Goal: Information Seeking & Learning: Find specific page/section

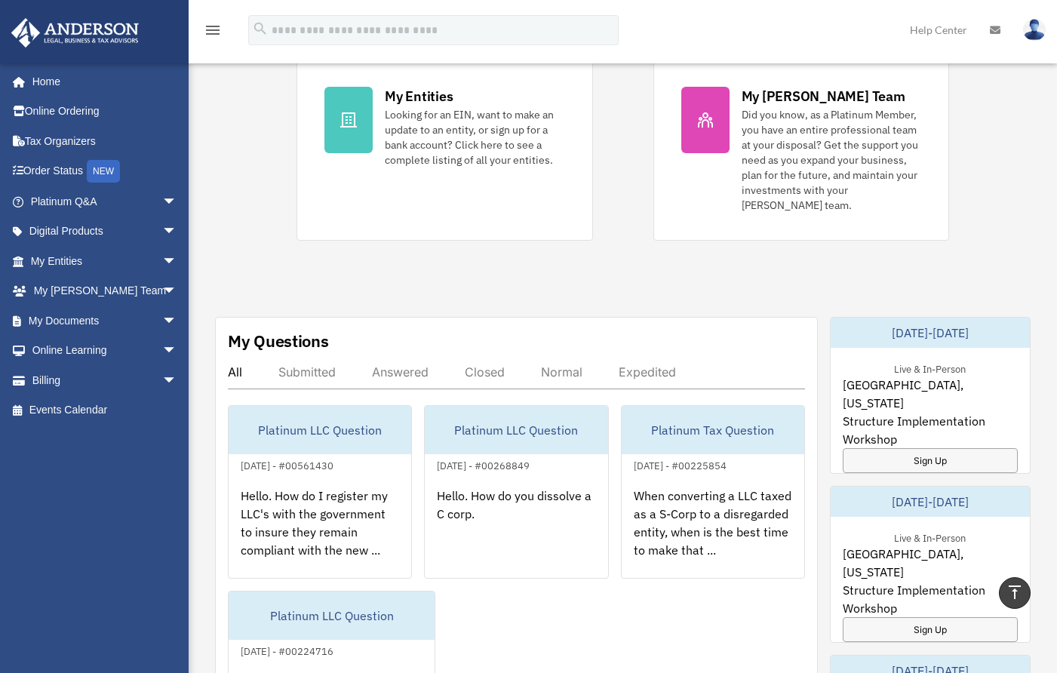
scroll to position [528, 0]
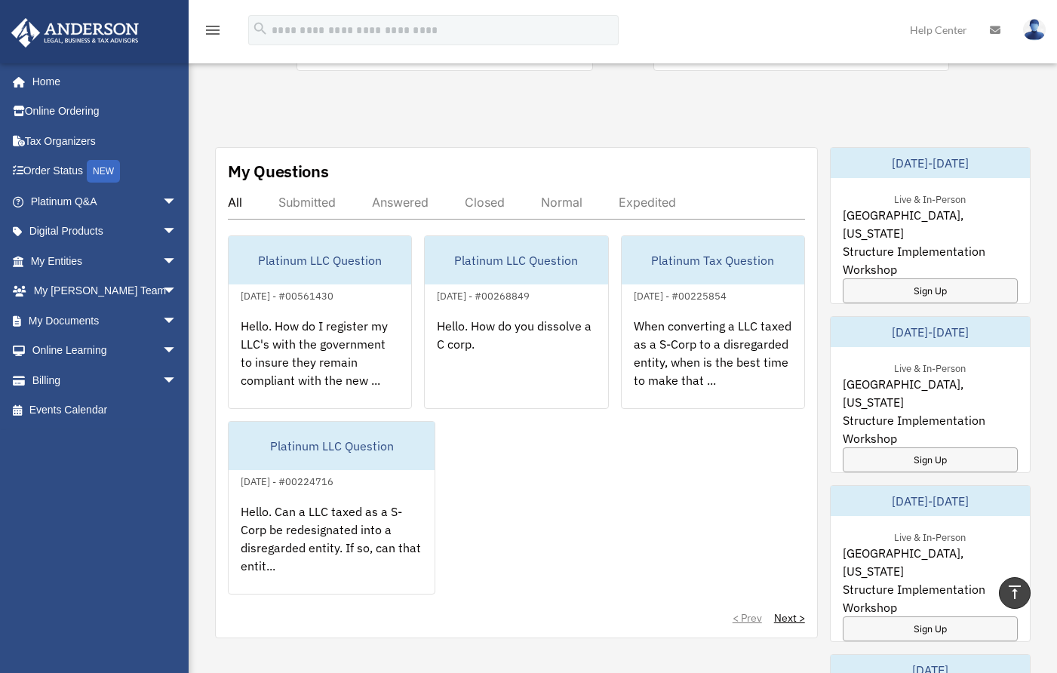
drag, startPoint x: 561, startPoint y: 162, endPoint x: 637, endPoint y: 112, distance: 90.4
click at [637, 112] on div "Exciting News: Introducing Order Status Tracking! Based on your feedback, we're…" at bounding box center [622, 307] width 891 height 1497
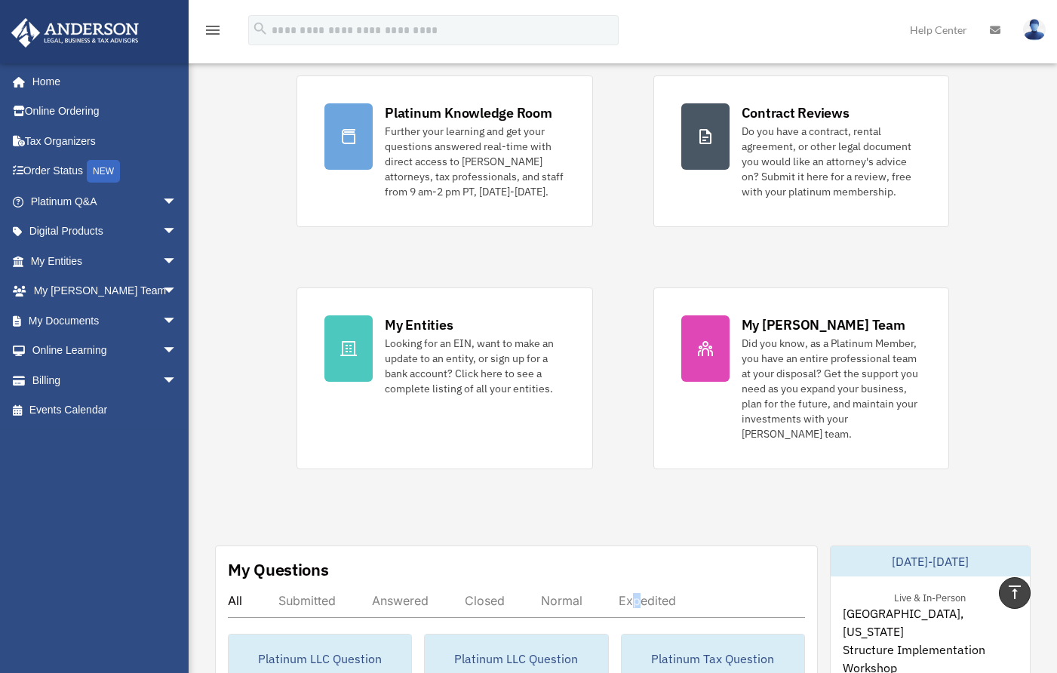
scroll to position [0, 0]
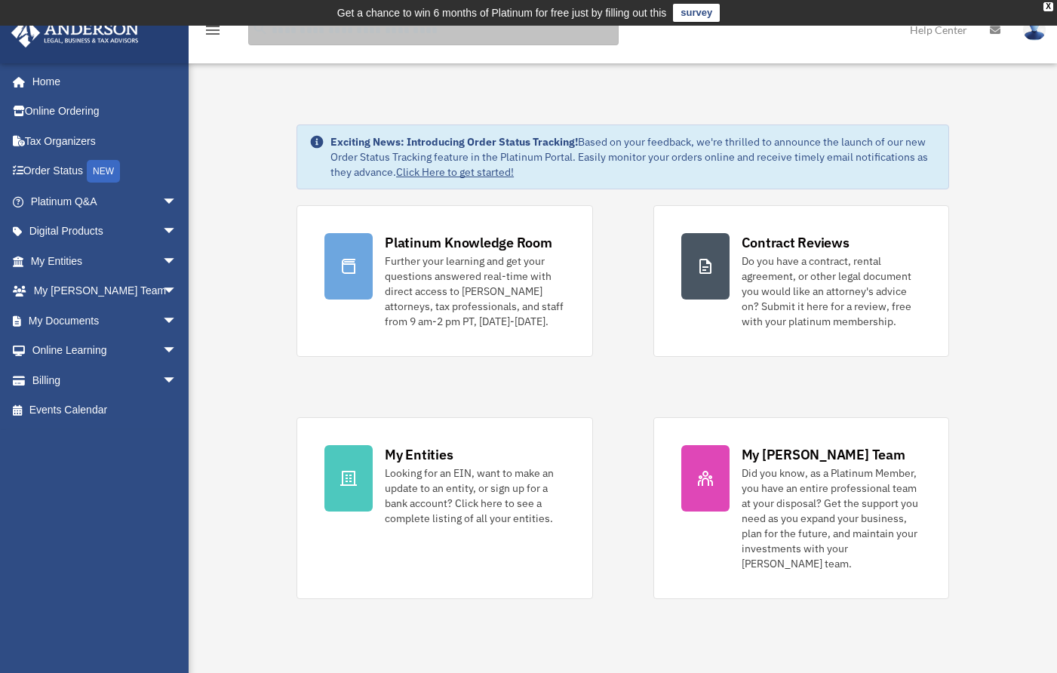
click at [318, 32] on input "search" at bounding box center [433, 30] width 371 height 30
type input "**********"
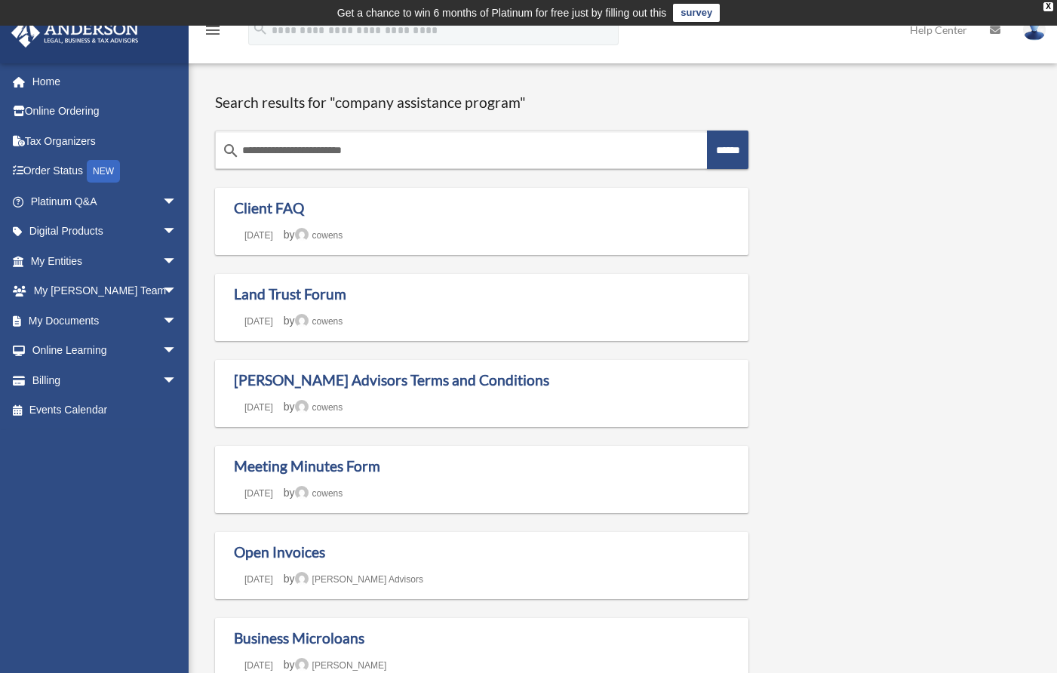
click at [725, 147] on input "******" at bounding box center [728, 150] width 42 height 38
click at [399, 211] on h1 "Client FAQ" at bounding box center [482, 208] width 496 height 19
click at [275, 204] on link "Client FAQ" at bounding box center [269, 207] width 70 height 17
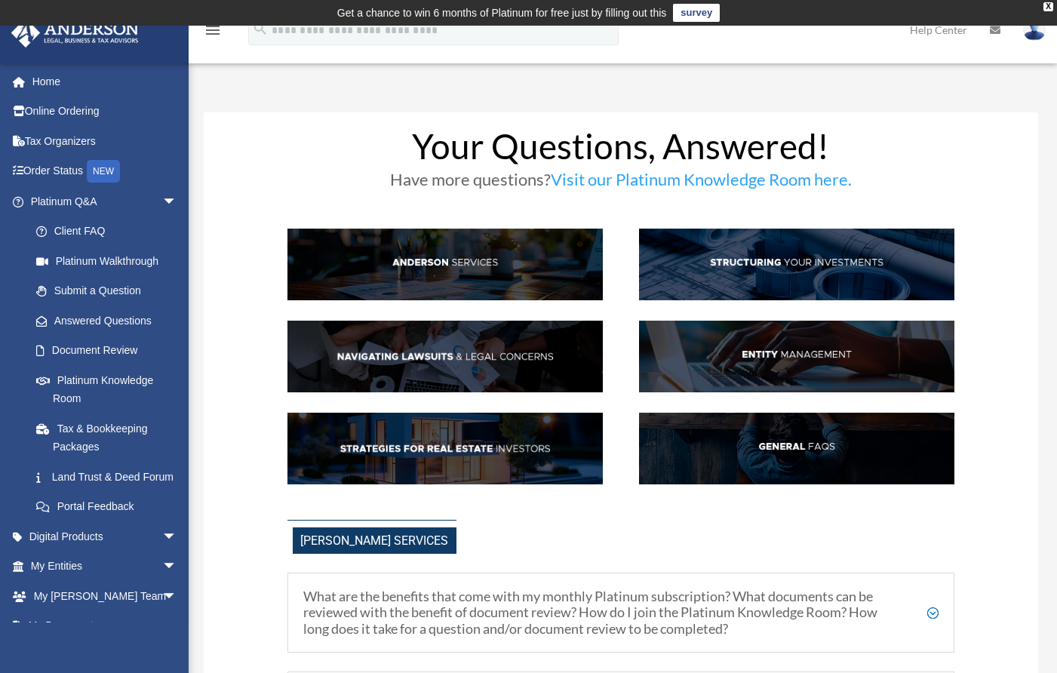
click at [782, 439] on img at bounding box center [796, 449] width 315 height 72
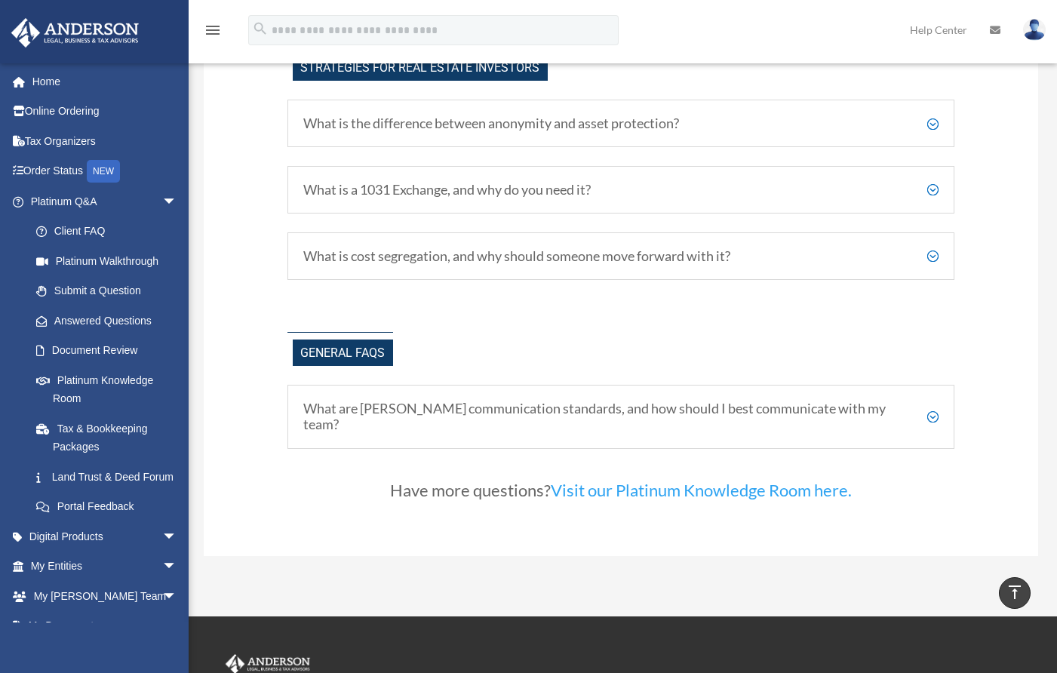
scroll to position [2898, 0]
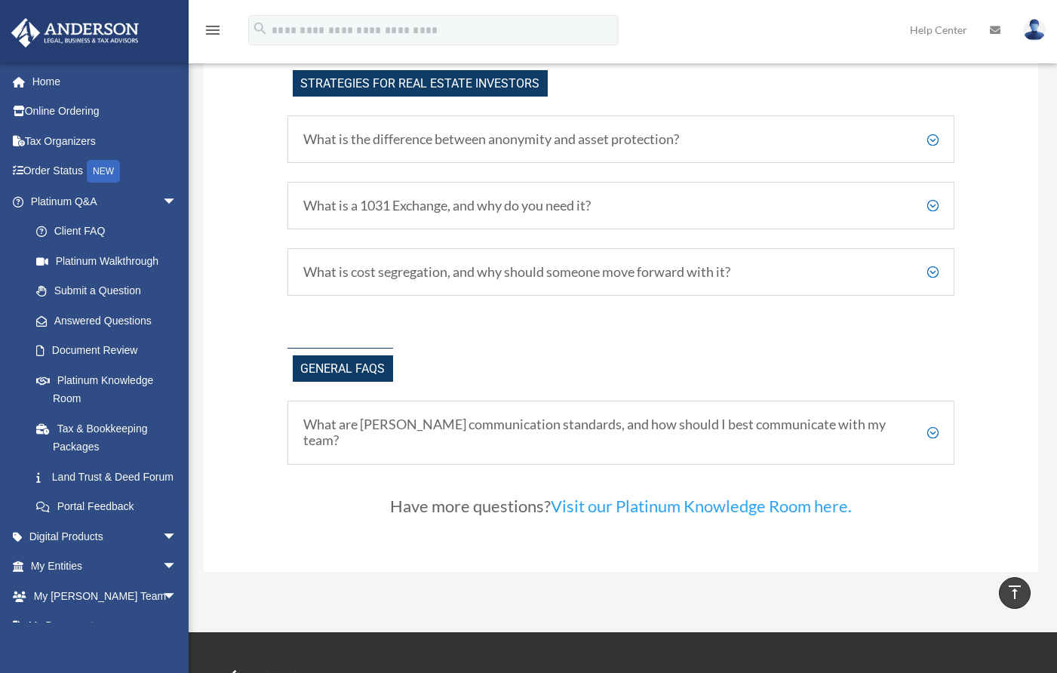
click at [932, 422] on h5 "What are Anderson's communication standards, and how should I best communicate …" at bounding box center [621, 433] width 636 height 32
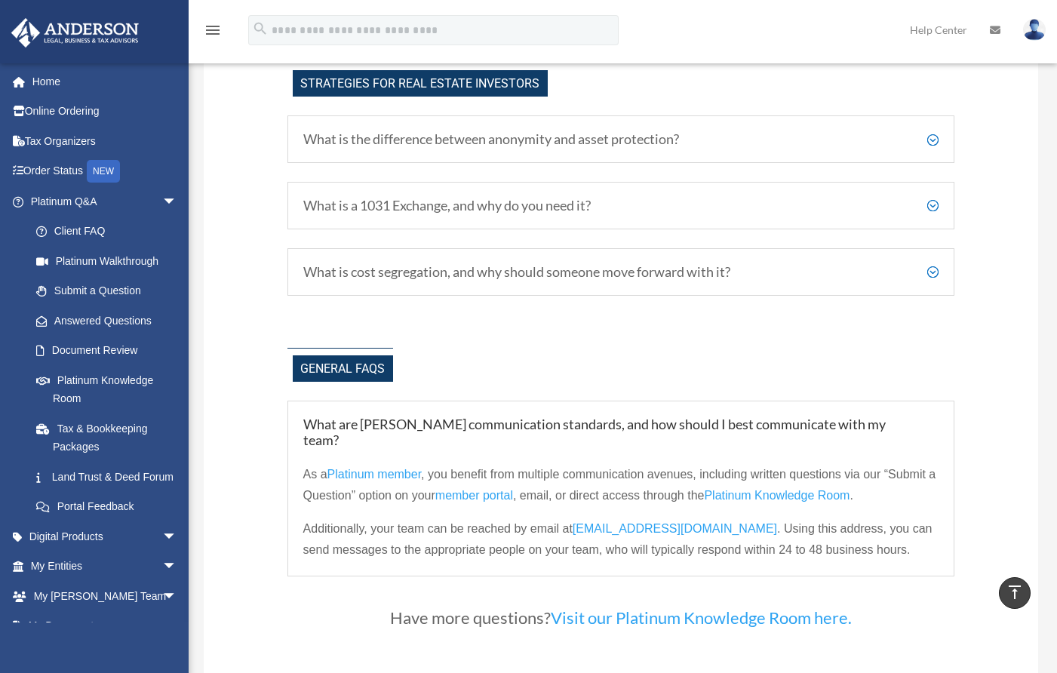
click at [889, 355] on div "General FAQs" at bounding box center [621, 365] width 668 height 35
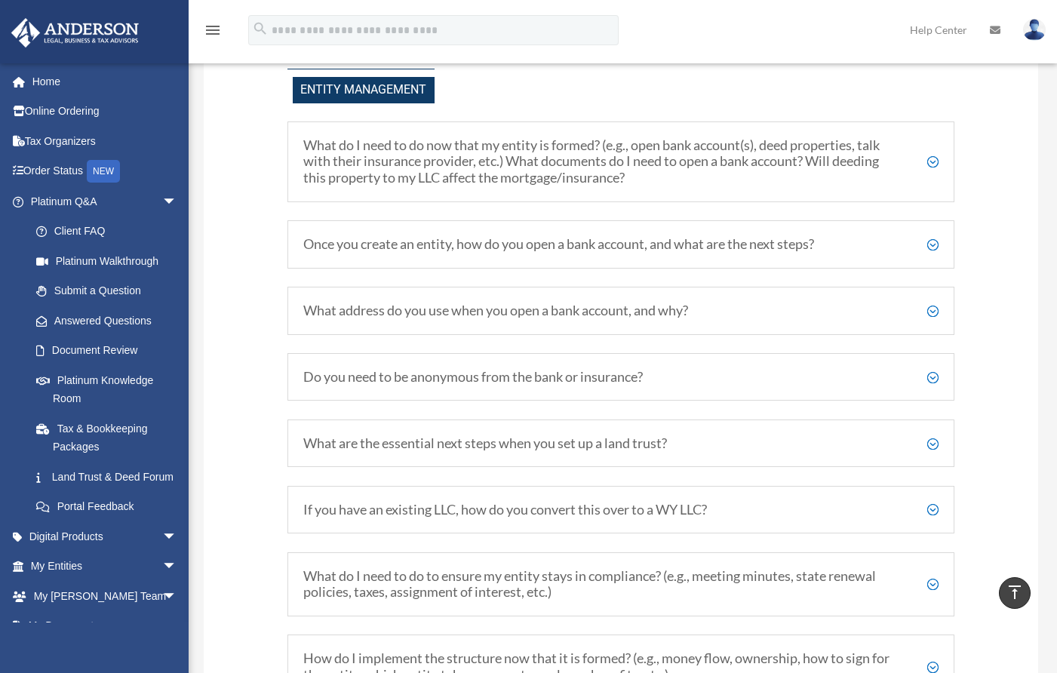
scroll to position [1690, 0]
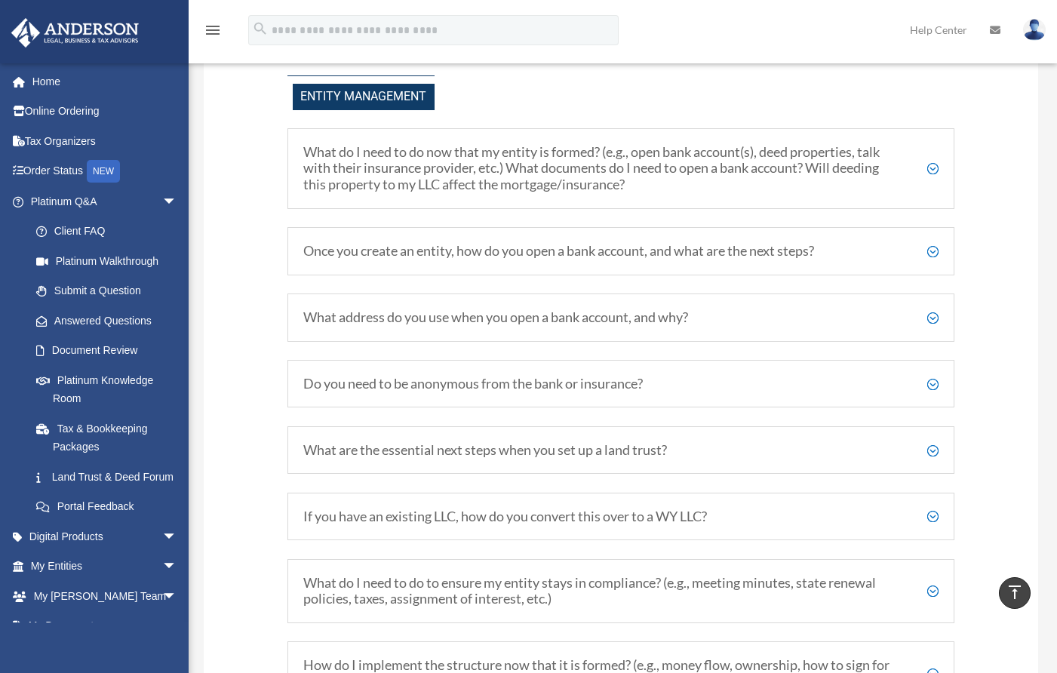
drag, startPoint x: 716, startPoint y: 421, endPoint x: 658, endPoint y: 387, distance: 67.3
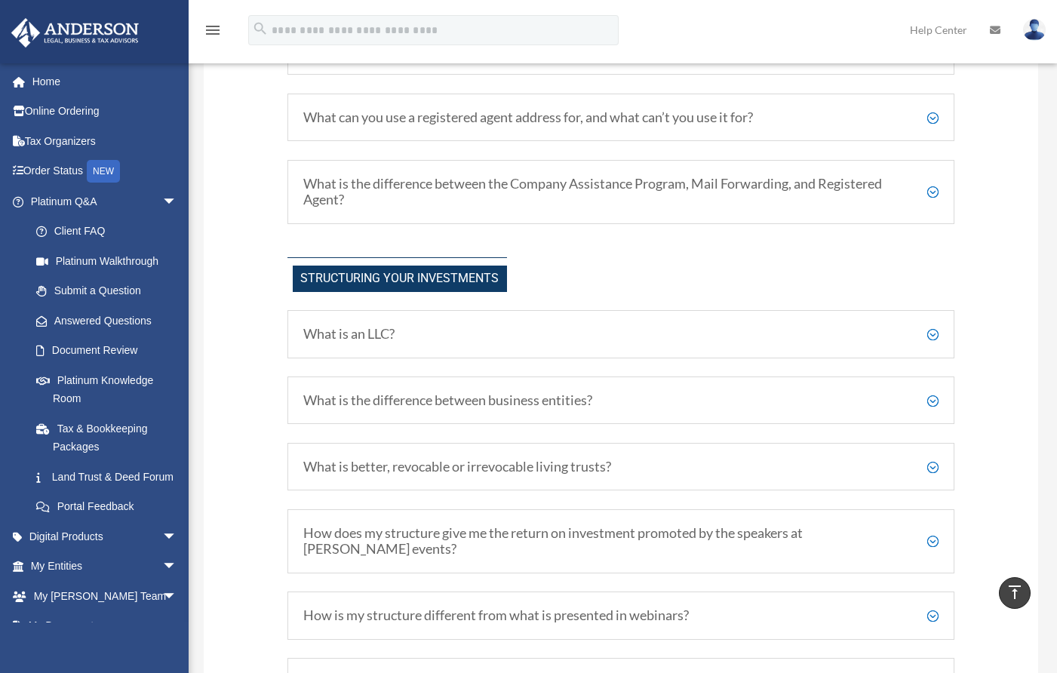
scroll to position [332, 0]
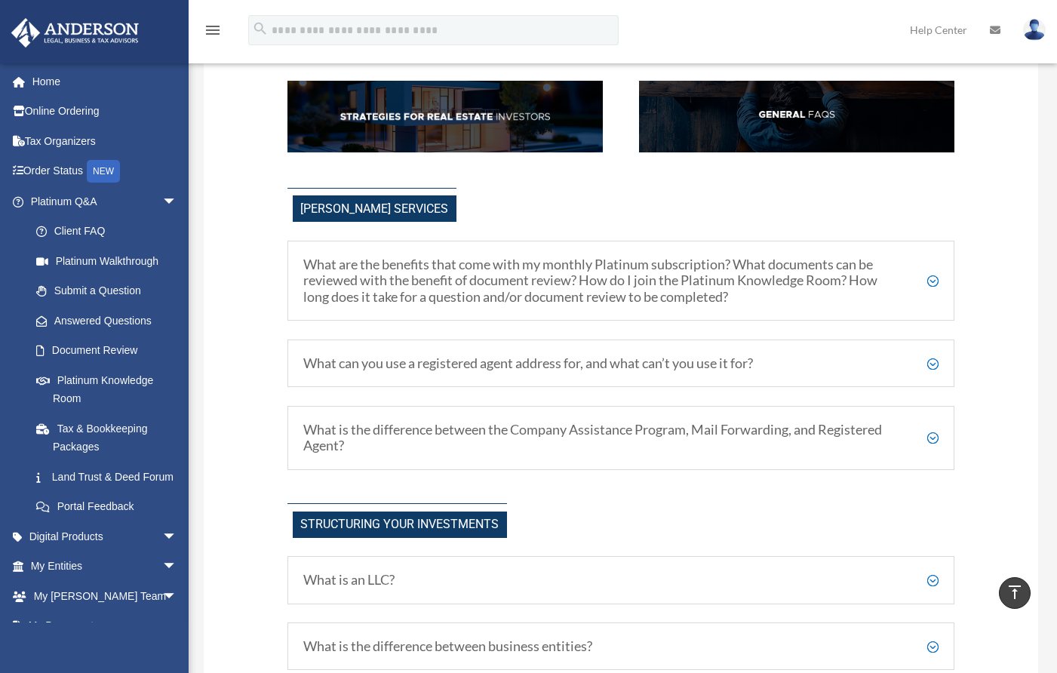
click at [933, 278] on h5 "What are the benefits that come with my monthly Platinum subscription? What doc…" at bounding box center [621, 281] width 636 height 49
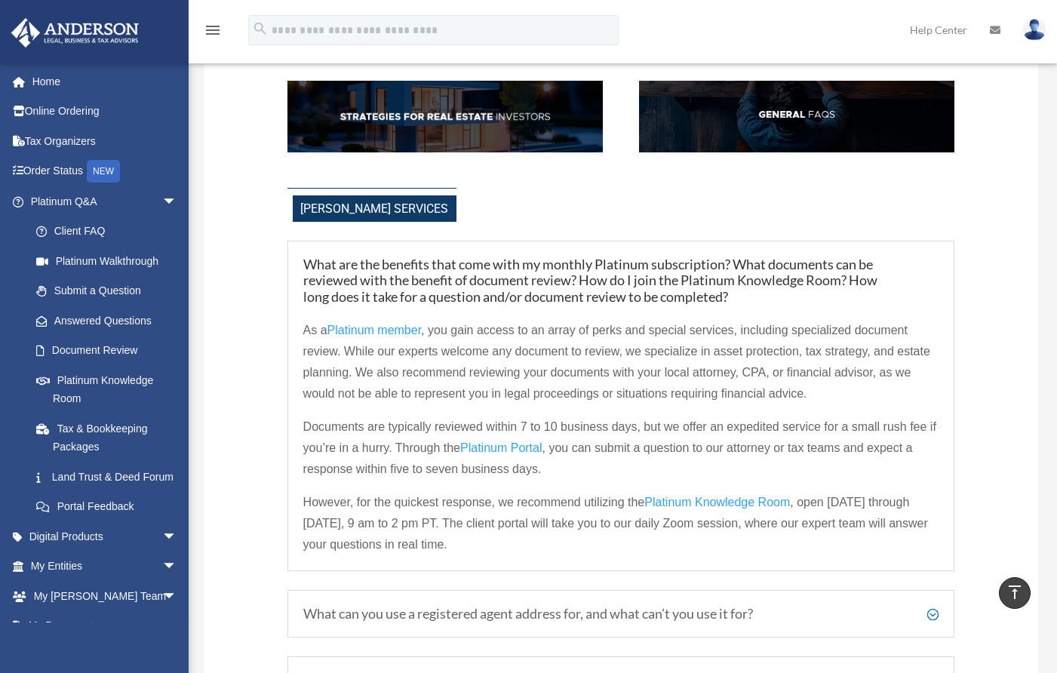
click at [42, 78] on link "Home" at bounding box center [105, 81] width 189 height 30
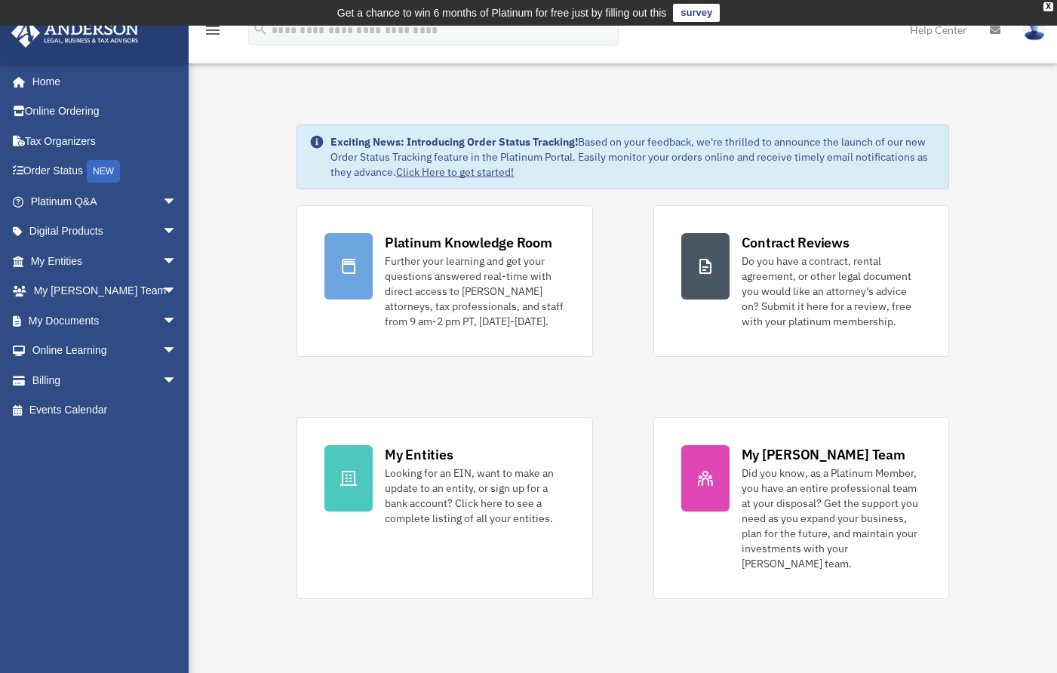
click at [69, 165] on link "Order Status NEW" at bounding box center [105, 171] width 189 height 31
click at [1048, 2] on div "X" at bounding box center [1049, 6] width 10 height 9
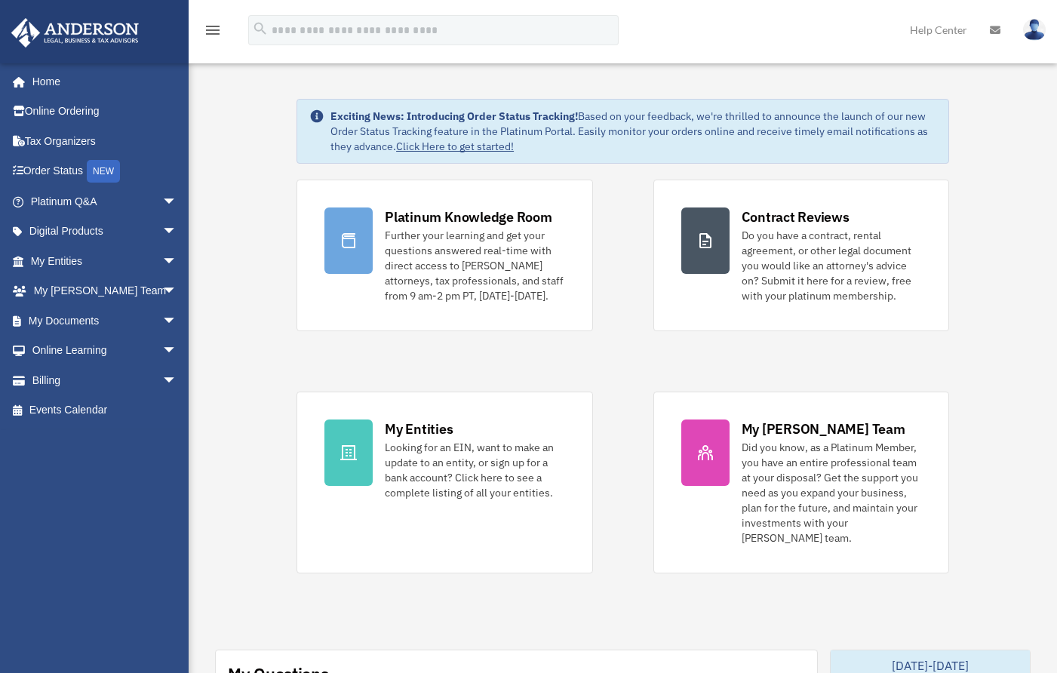
click at [1032, 28] on img at bounding box center [1034, 30] width 23 height 22
click at [750, 125] on link "Logout" at bounding box center [789, 131] width 151 height 31
